Goal: Navigation & Orientation: Find specific page/section

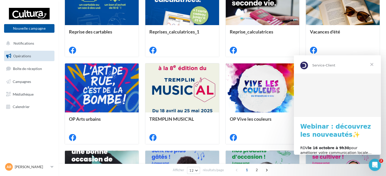
scroll to position [173, 0]
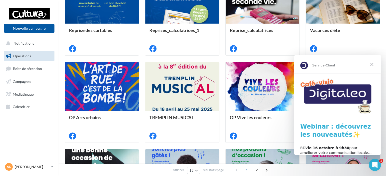
click at [372, 66] on span "Fermer" at bounding box center [371, 64] width 18 height 18
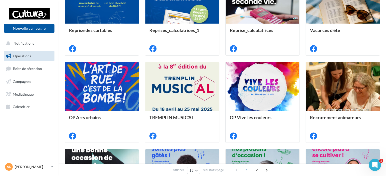
click at [27, 59] on link "Opérations" at bounding box center [29, 56] width 52 height 11
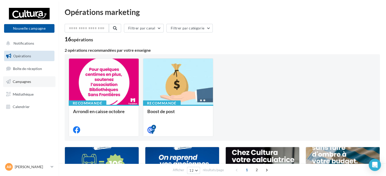
click at [25, 82] on span "Campagnes" at bounding box center [22, 82] width 18 height 4
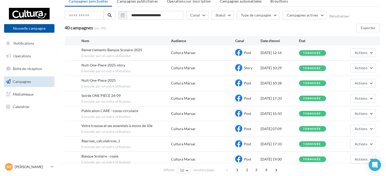
scroll to position [20, 0]
